Goal: Book appointment/travel/reservation

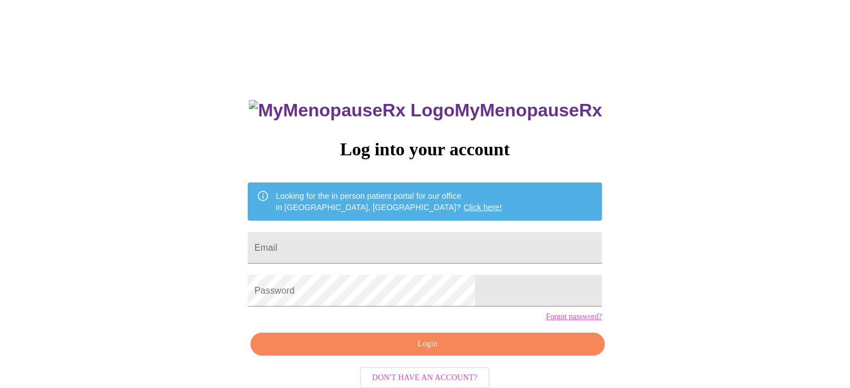
type input "hteam7493@gmail.com"
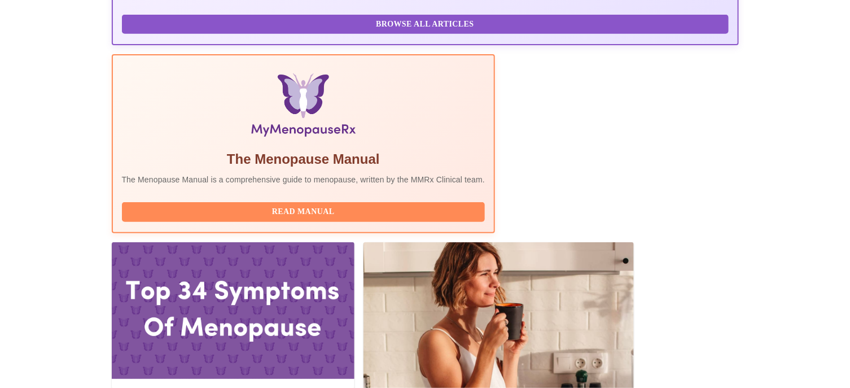
scroll to position [251, 0]
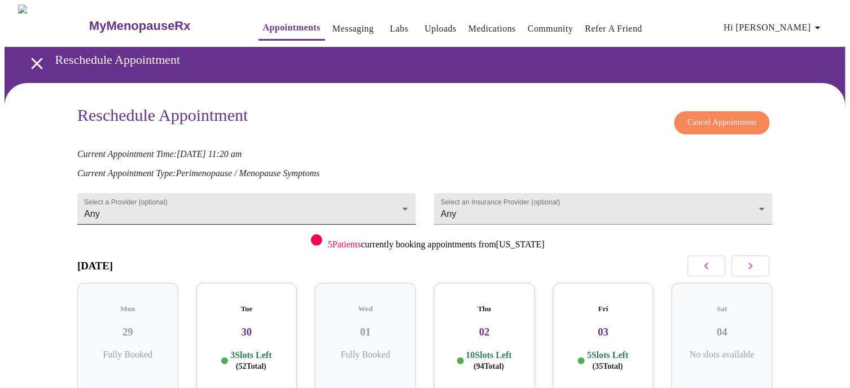
click at [403, 204] on body "MyMenopauseRx Appointments Messaging Labs Uploads Medications Community Refer a…" at bounding box center [425, 250] width 841 height 491
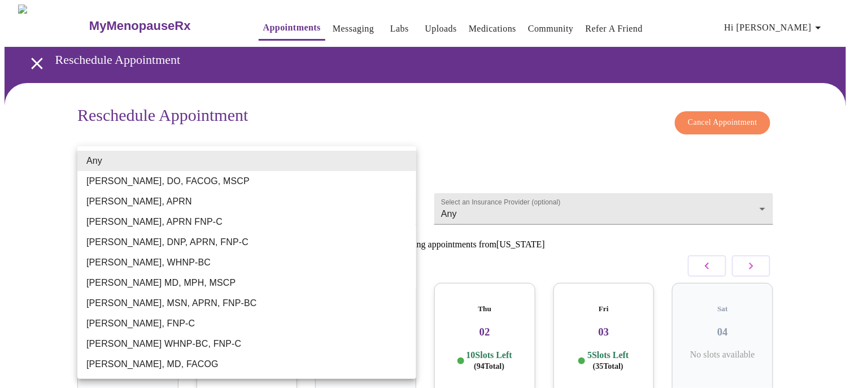
click at [461, 117] on div at bounding box center [429, 194] width 859 height 388
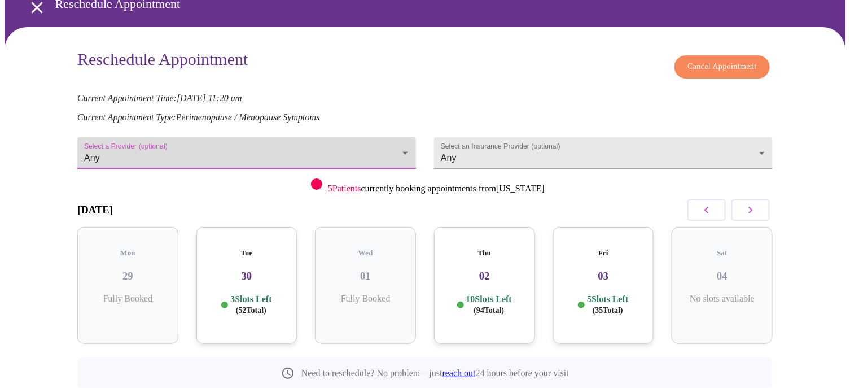
scroll to position [86, 0]
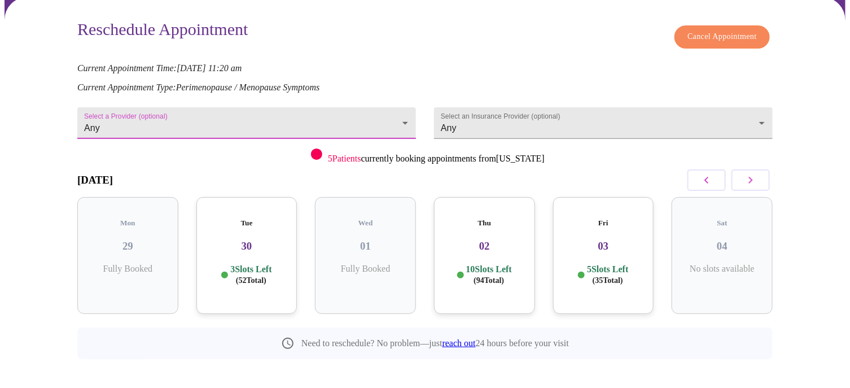
click at [759, 174] on button "button" at bounding box center [751, 179] width 38 height 21
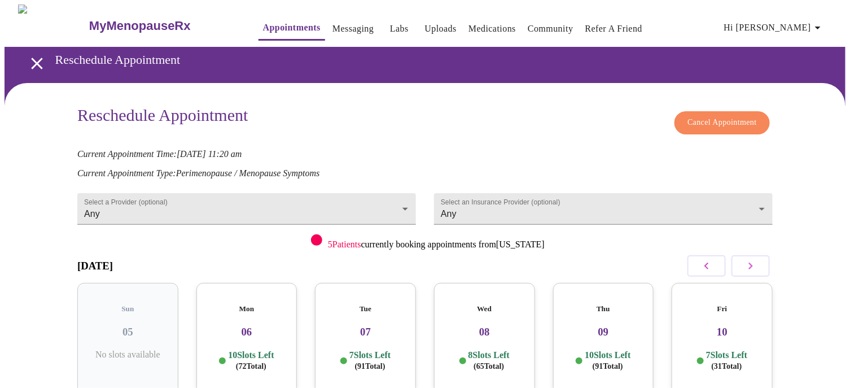
click at [31, 58] on icon "open drawer" at bounding box center [36, 63] width 11 height 11
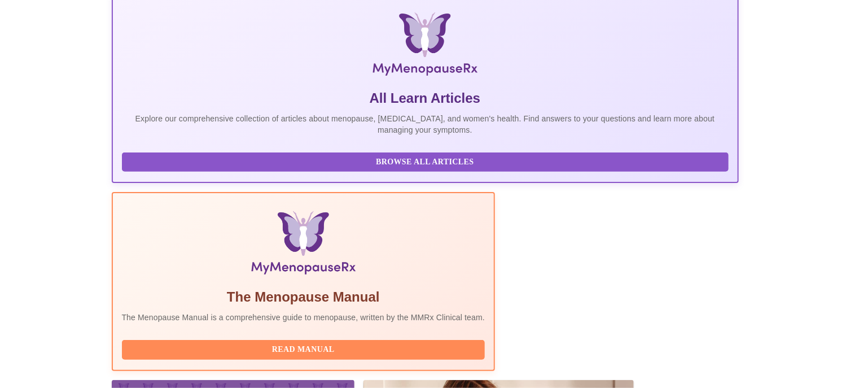
scroll to position [282, 0]
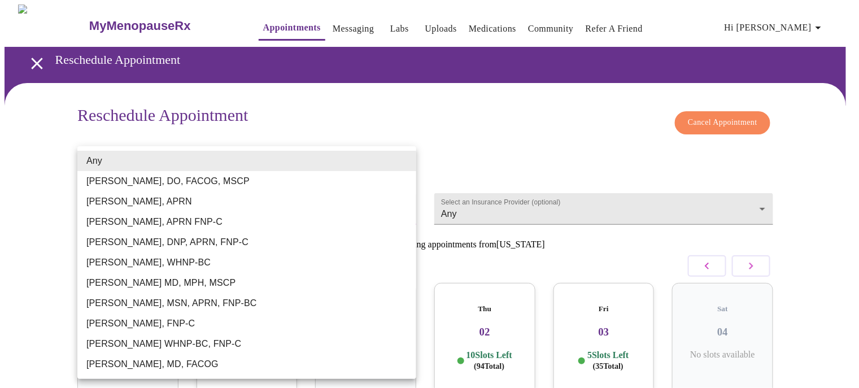
click at [403, 204] on body "MyMenopauseRx Appointments Messaging Labs Uploads Medications Community Refer a…" at bounding box center [430, 250] width 850 height 491
click at [198, 343] on li "[PERSON_NAME] WHNP-BC, FNP-C" at bounding box center [246, 344] width 339 height 20
type input "[PERSON_NAME] WHNP-BC, FNP-C"
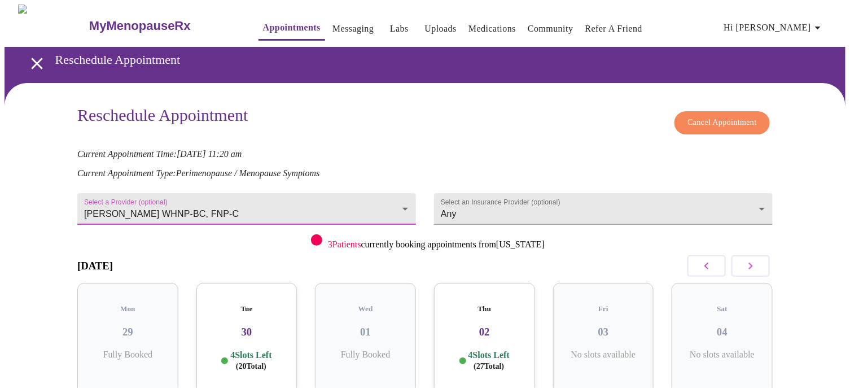
click at [755, 266] on icon "button" at bounding box center [751, 266] width 14 height 14
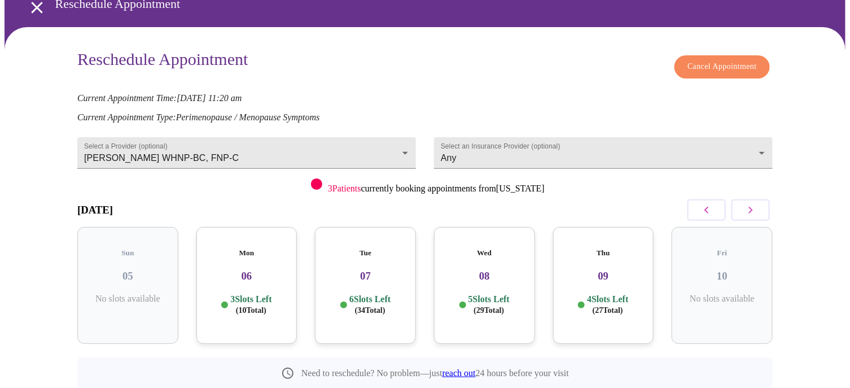
scroll to position [86, 0]
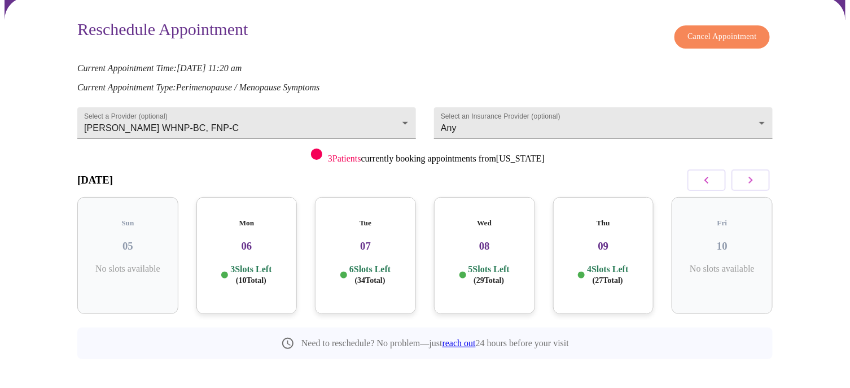
click at [483, 240] on h3 "08" at bounding box center [484, 246] width 83 height 12
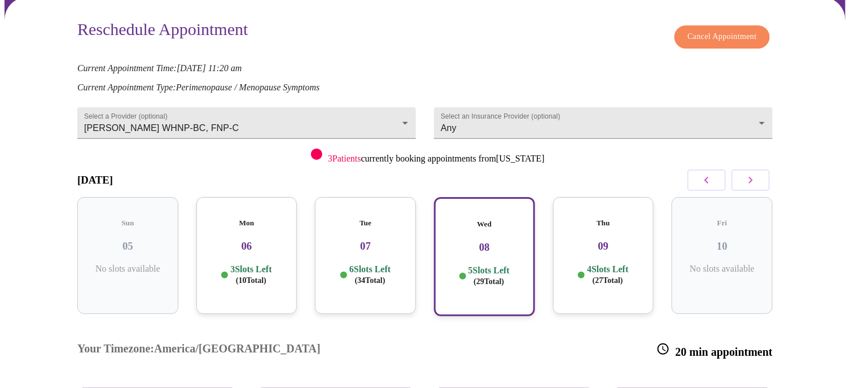
scroll to position [199, 0]
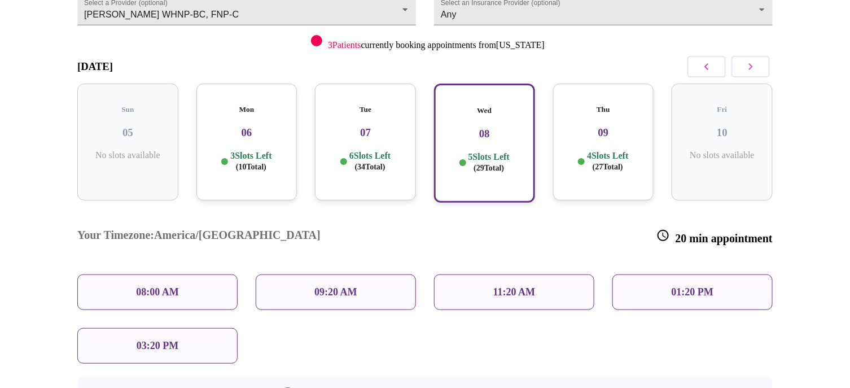
click at [335, 286] on p "09:20 AM" at bounding box center [335, 292] width 43 height 12
click at [321, 286] on p "09:20 AM" at bounding box center [335, 292] width 43 height 12
click at [326, 286] on p "09:20 AM" at bounding box center [335, 292] width 43 height 12
click at [335, 286] on p "09:20 AM" at bounding box center [335, 292] width 43 height 12
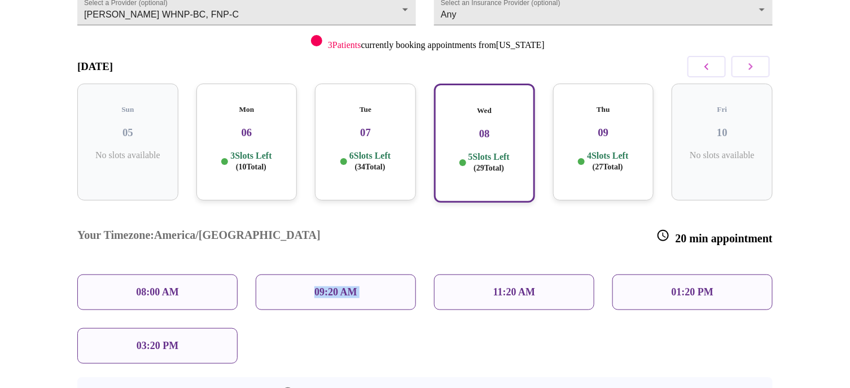
click at [335, 286] on p "09:20 AM" at bounding box center [335, 292] width 43 height 12
click at [327, 286] on p "09:20 AM" at bounding box center [335, 292] width 43 height 12
click at [339, 286] on p "09:20 AM" at bounding box center [335, 292] width 43 height 12
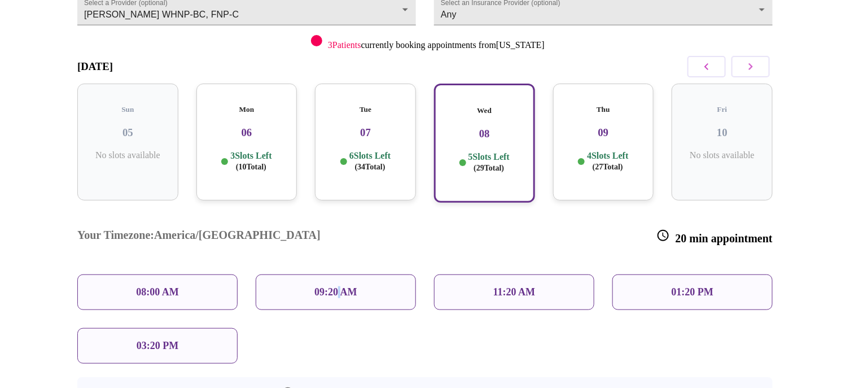
click at [339, 286] on p "09:20 AM" at bounding box center [335, 292] width 43 height 12
click at [535, 286] on p "11:20 AM" at bounding box center [514, 292] width 42 height 12
click at [263, 274] on div "09:20 AM" at bounding box center [336, 292] width 160 height 36
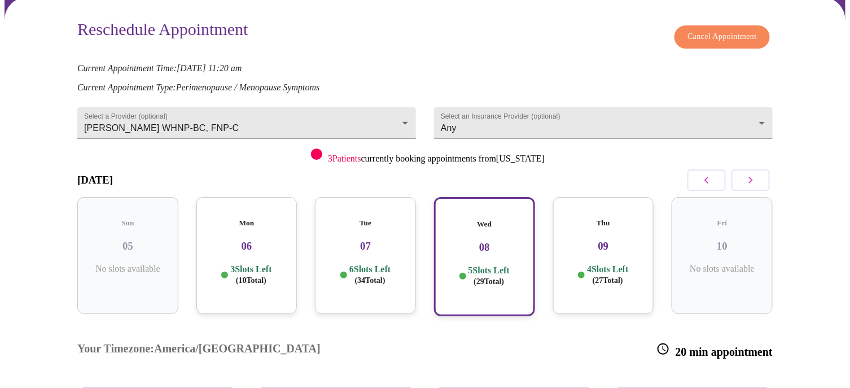
scroll to position [30, 0]
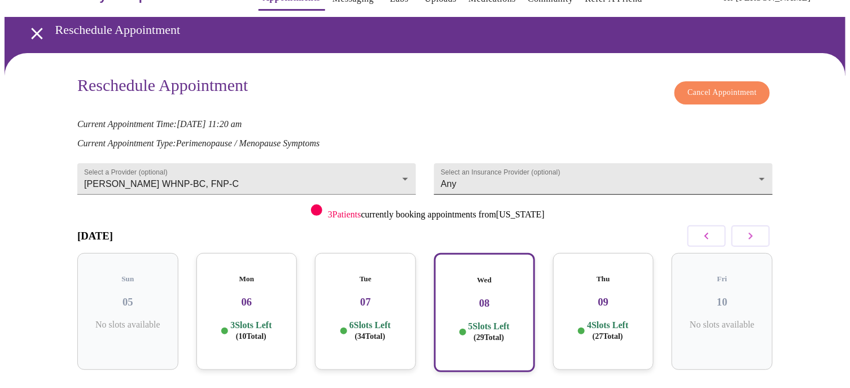
click at [765, 169] on body "MyMenopauseRx Appointments Messaging Labs Uploads Medications Community Refer a…" at bounding box center [425, 324] width 841 height 699
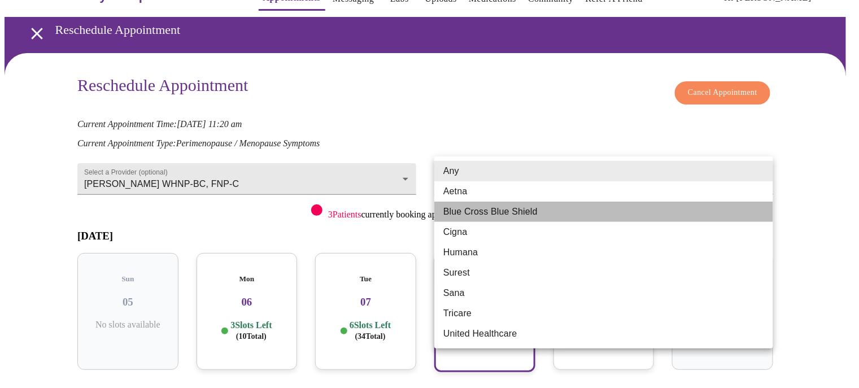
click at [500, 207] on li "Blue Cross Blue Shield" at bounding box center [603, 212] width 339 height 20
type input "Blue Cross Blue Shield"
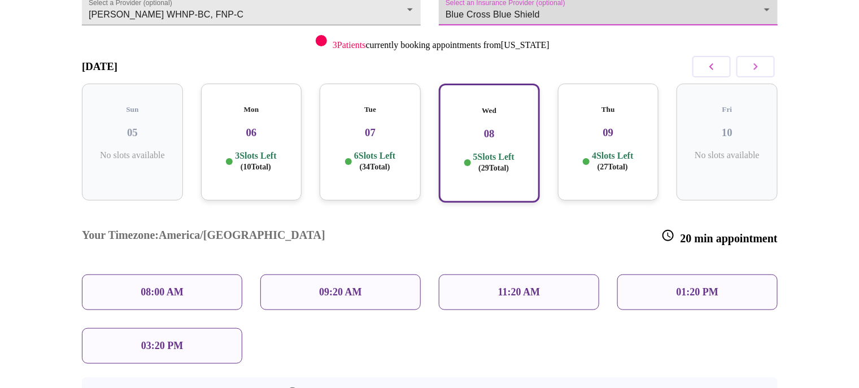
scroll to position [279, 0]
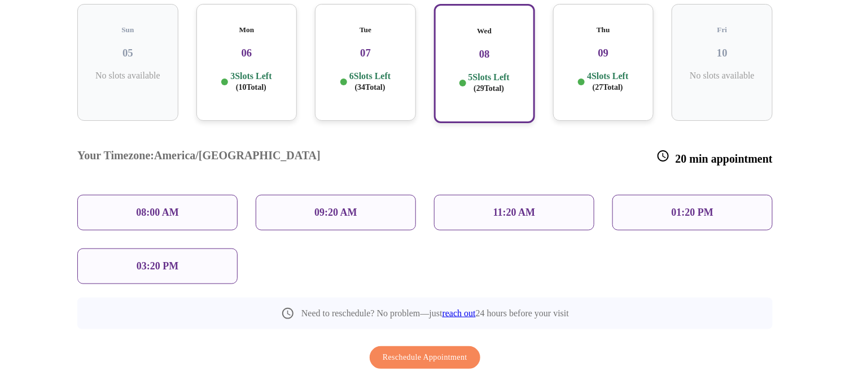
click at [338, 207] on p "09:20 AM" at bounding box center [335, 213] width 43 height 12
click at [439, 351] on span "Reschedule Appointment" at bounding box center [425, 358] width 85 height 14
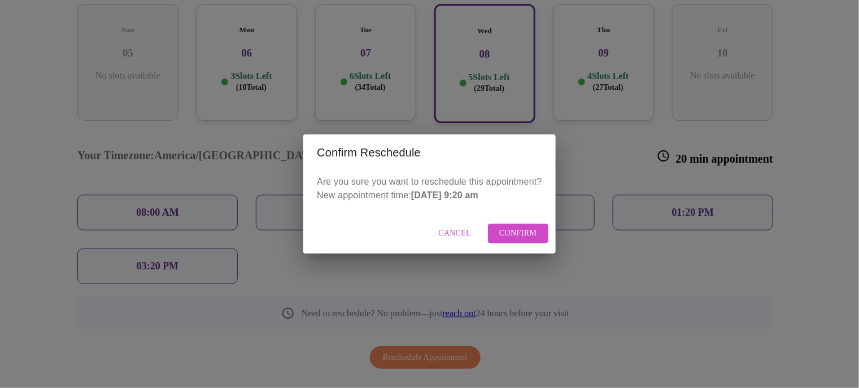
click at [509, 237] on span "Confirm" at bounding box center [518, 233] width 38 height 14
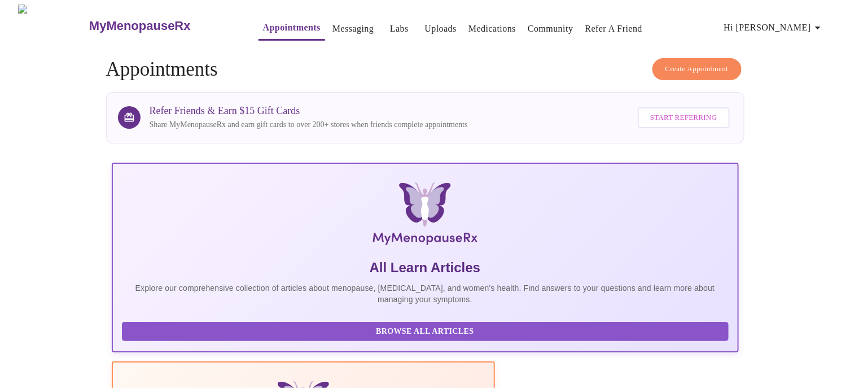
click at [333, 28] on link "Messaging" at bounding box center [353, 29] width 41 height 16
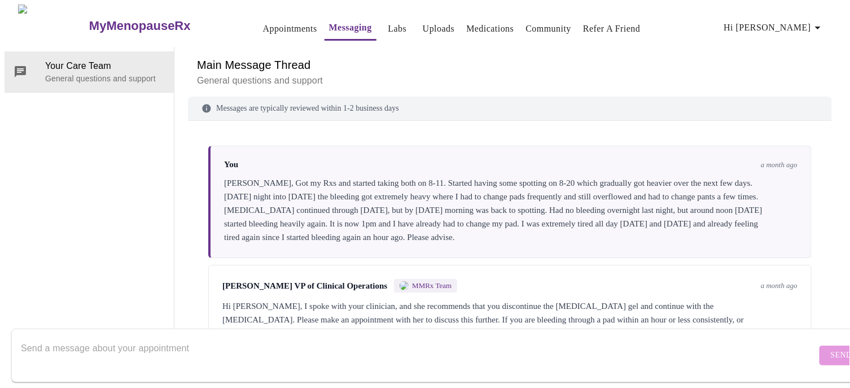
scroll to position [171, 0]
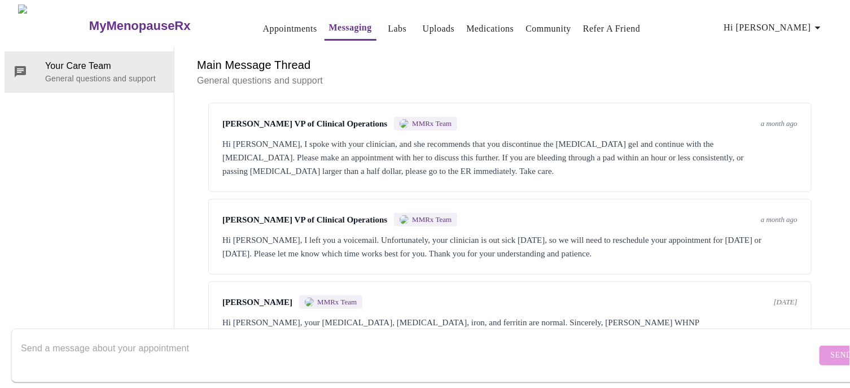
click at [58, 337] on textarea "Send a message about your appointment" at bounding box center [419, 355] width 796 height 36
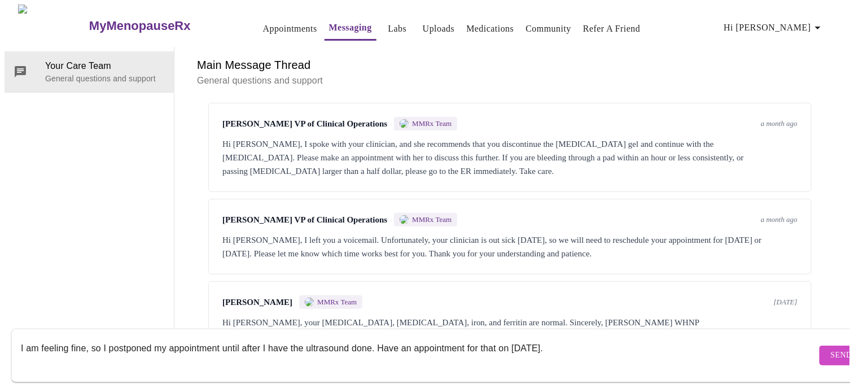
type textarea "I am feeling fine, so I postponed my appointment until after I have the ultraso…"
click at [831, 348] on span "Send" at bounding box center [841, 355] width 21 height 14
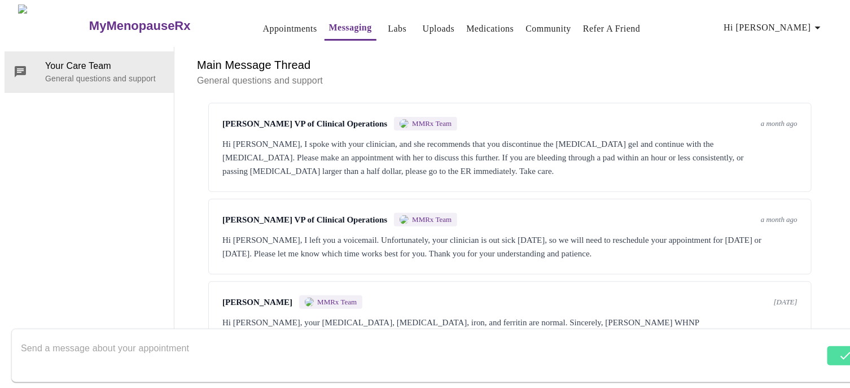
scroll to position [239, 0]
